Goal: Navigation & Orientation: Find specific page/section

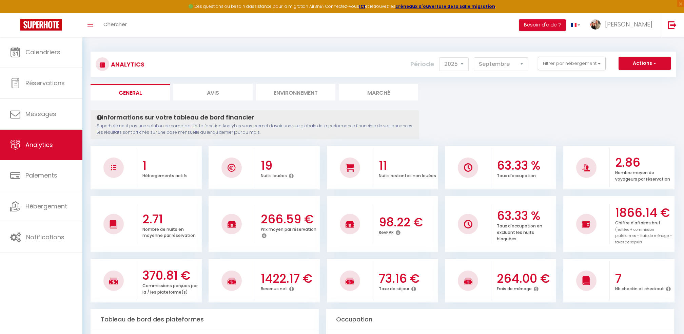
select select "2025"
select select "9"
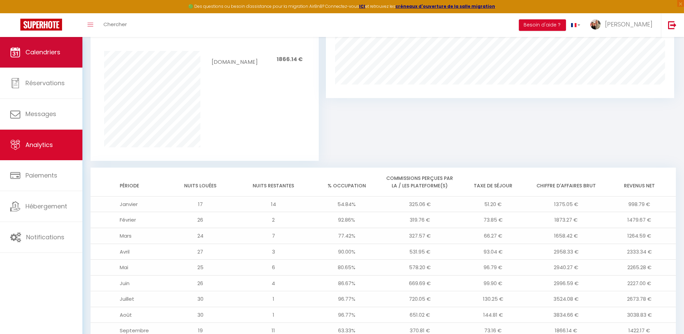
click at [45, 53] on span "Calendriers" at bounding box center [42, 52] width 35 height 8
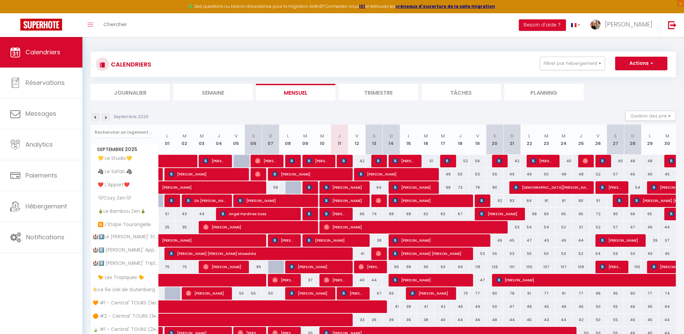
click at [126, 91] on li "Journalier" at bounding box center [130, 92] width 79 height 17
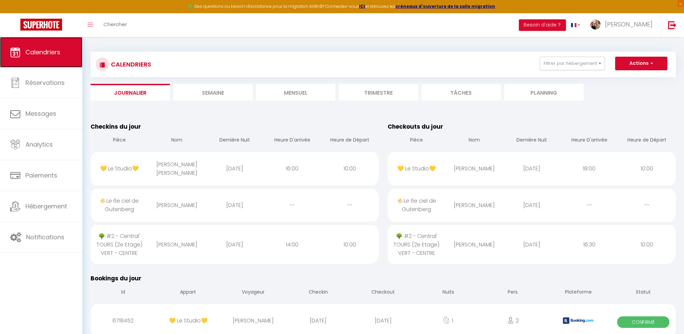
click at [46, 56] on span "Calendriers" at bounding box center [42, 52] width 35 height 8
click at [404, 91] on li "Trimestre" at bounding box center [378, 92] width 79 height 17
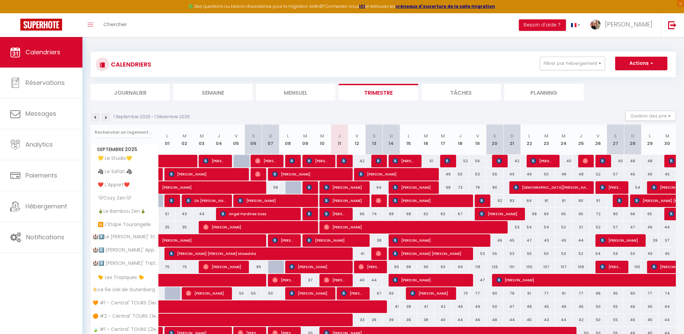
click at [293, 88] on li "Mensuel" at bounding box center [295, 92] width 79 height 17
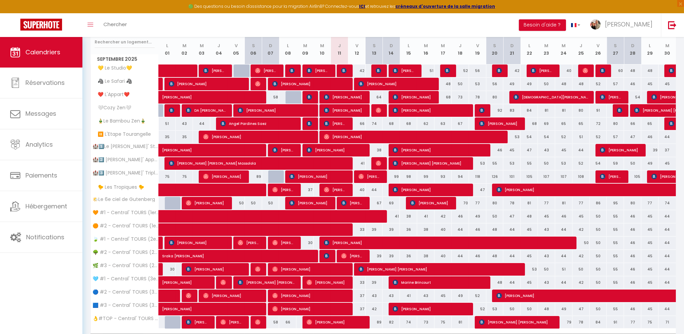
scroll to position [130, 0]
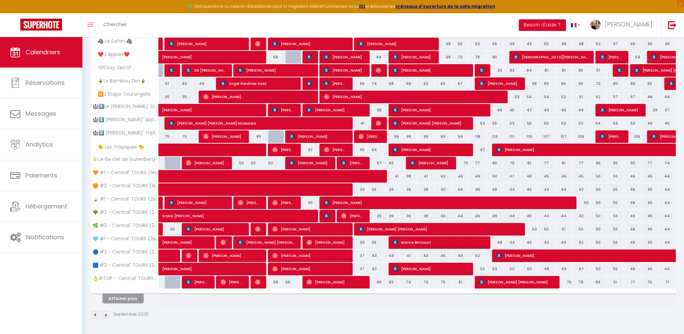
click at [122, 299] on button "Afficher plus" at bounding box center [123, 298] width 41 height 9
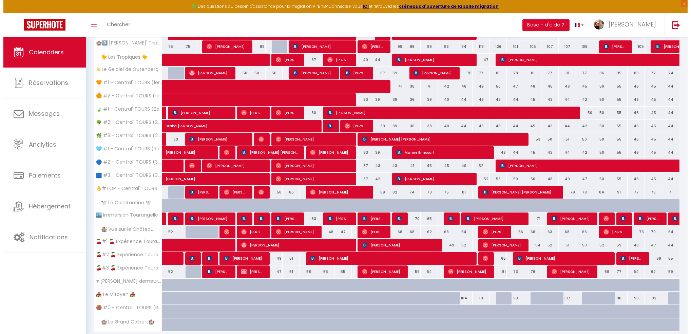
scroll to position [220, 0]
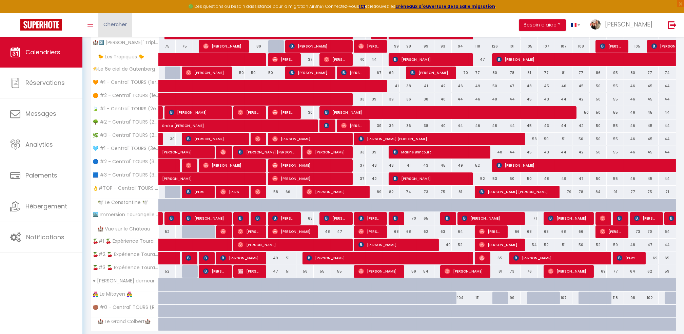
click at [109, 23] on span "Chercher" at bounding box center [114, 24] width 23 height 7
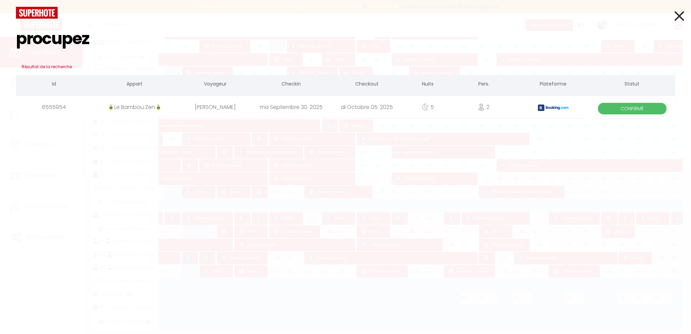
type input "procupez"
